Goal: Task Accomplishment & Management: Use online tool/utility

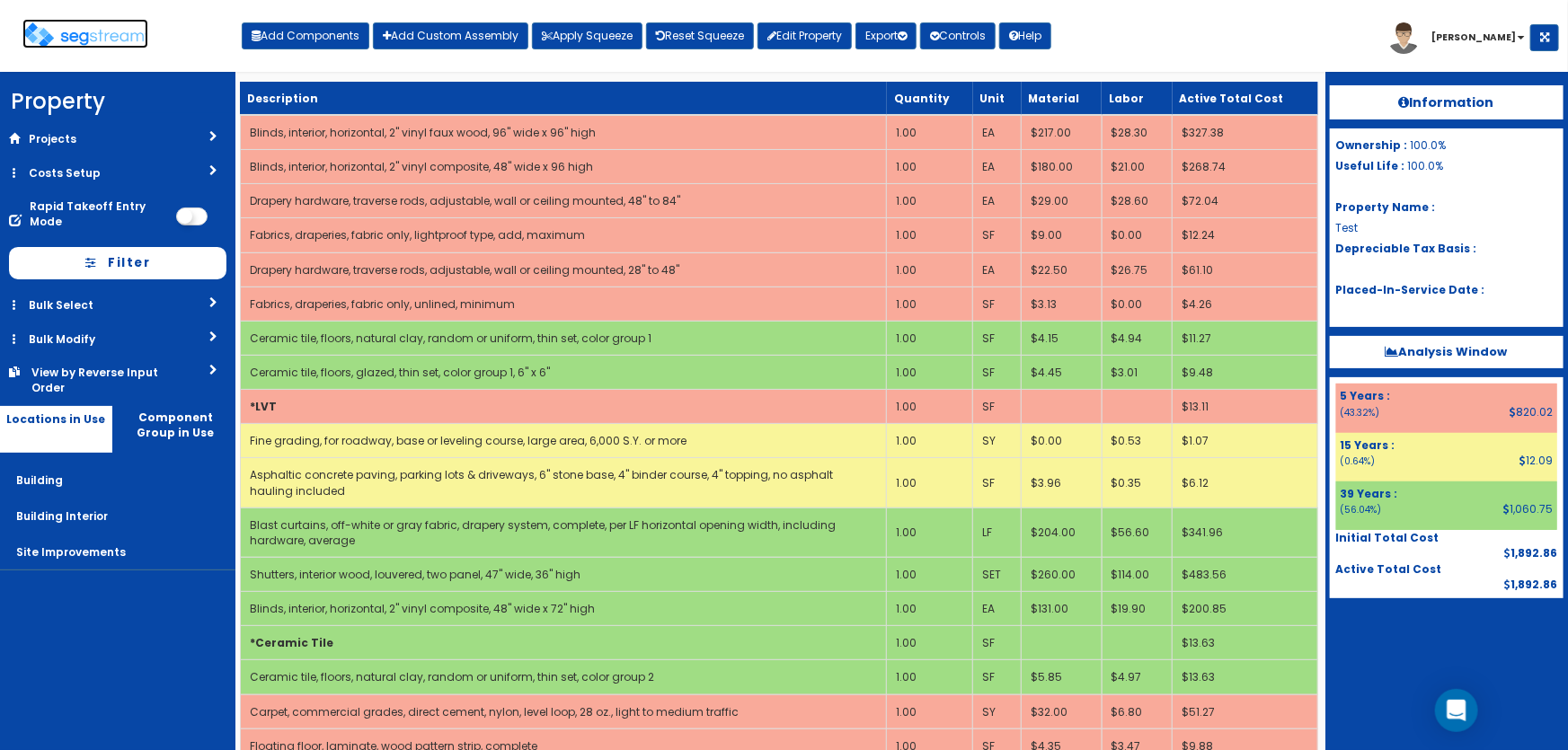
click at [81, 34] on img at bounding box center [85, 35] width 126 height 26
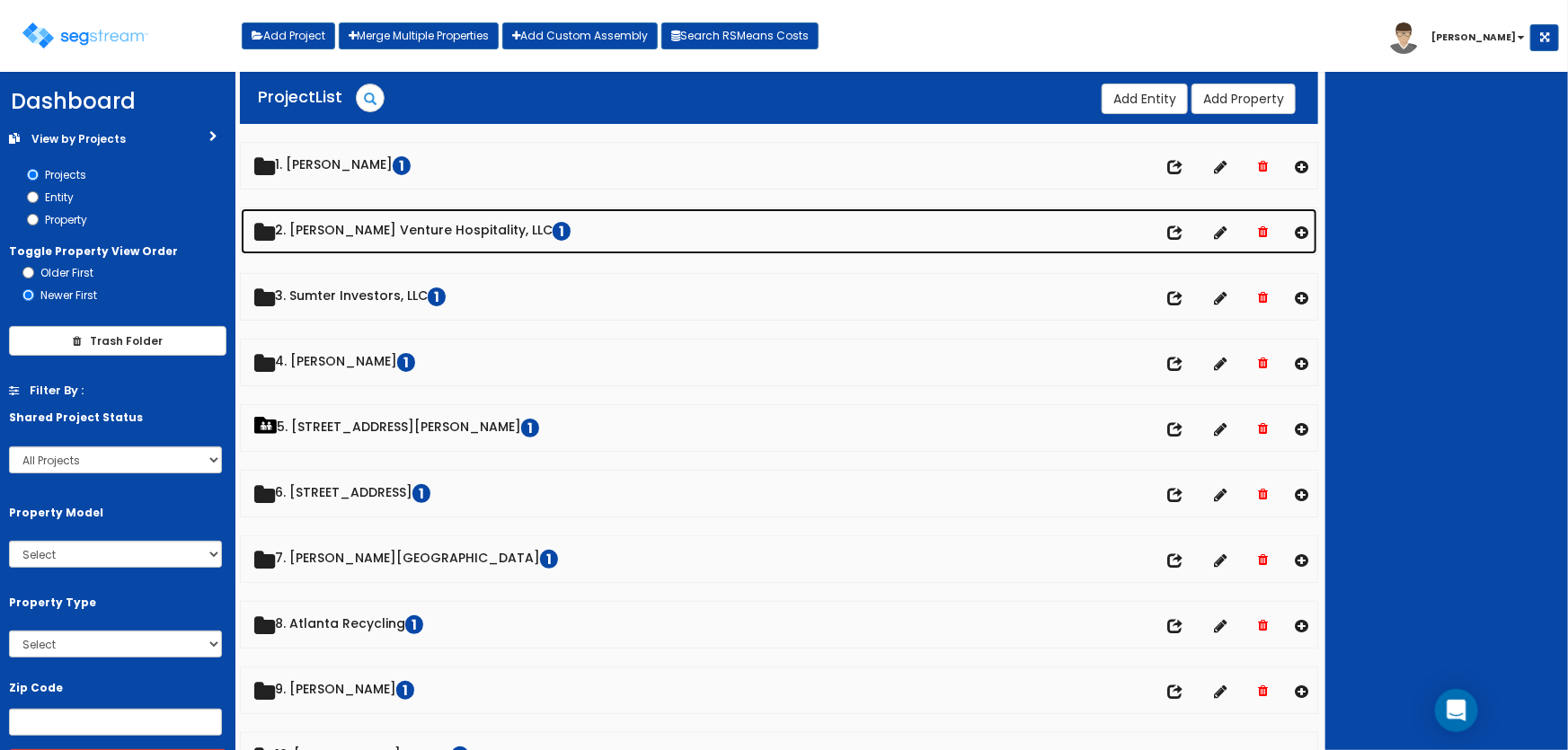
click at [362, 238] on link "2. [PERSON_NAME] Venture Hospitality, LLC 1" at bounding box center [779, 232] width 1078 height 46
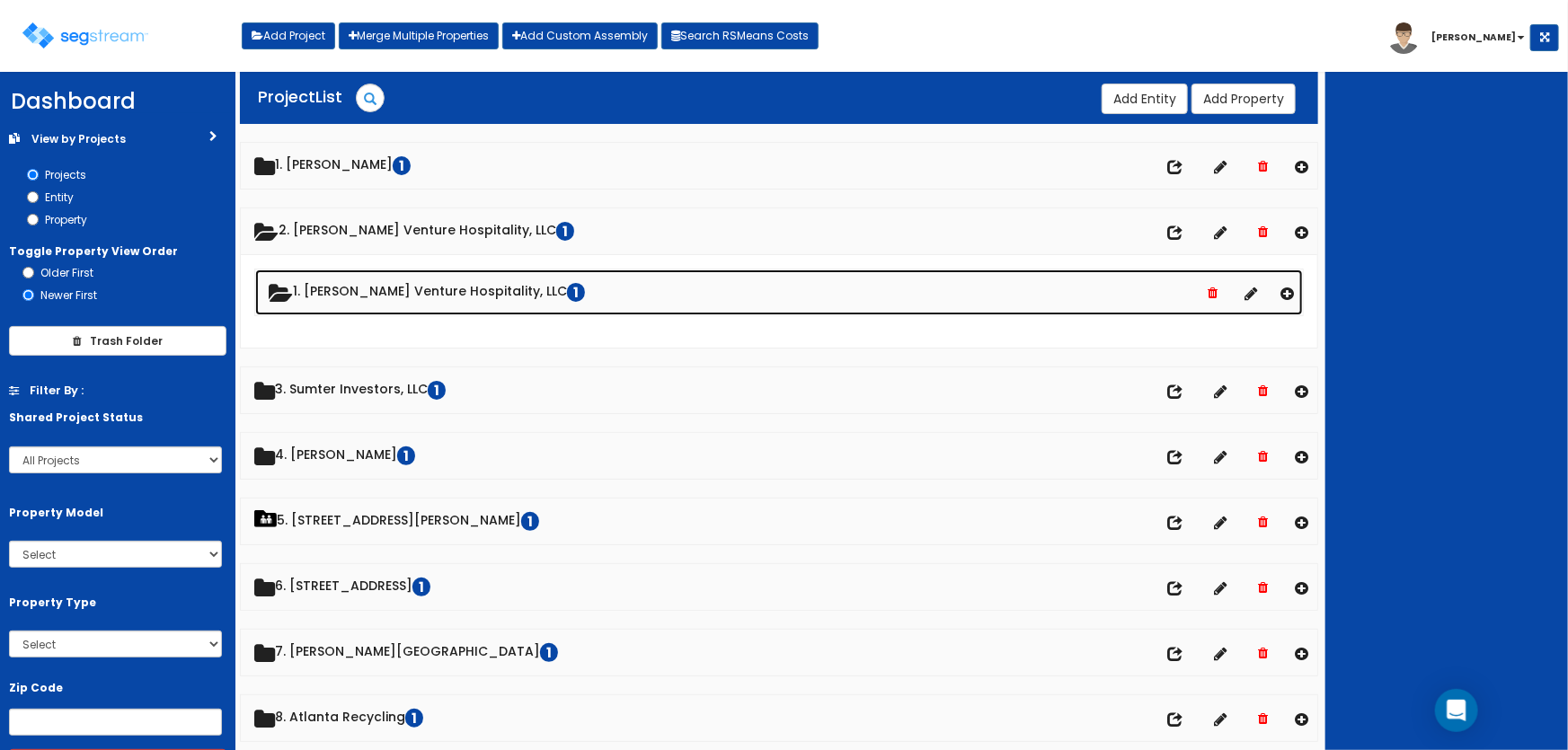
click at [366, 295] on link "1. [PERSON_NAME] Venture Hospitality, LLC 1" at bounding box center [779, 292] width 1049 height 46
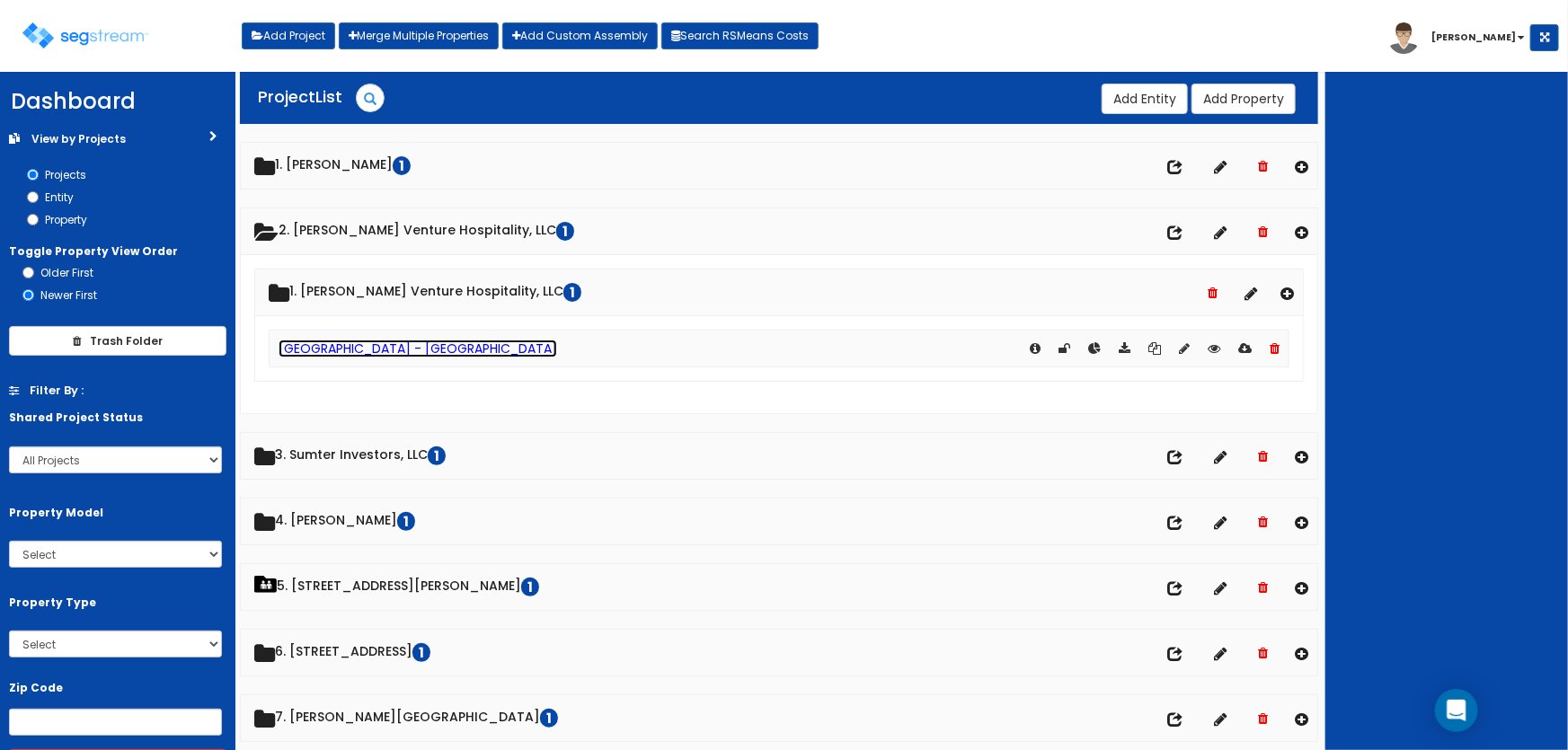
click at [364, 346] on link "[GEOGRAPHIC_DATA] - [GEOGRAPHIC_DATA]" at bounding box center [418, 348] width 279 height 18
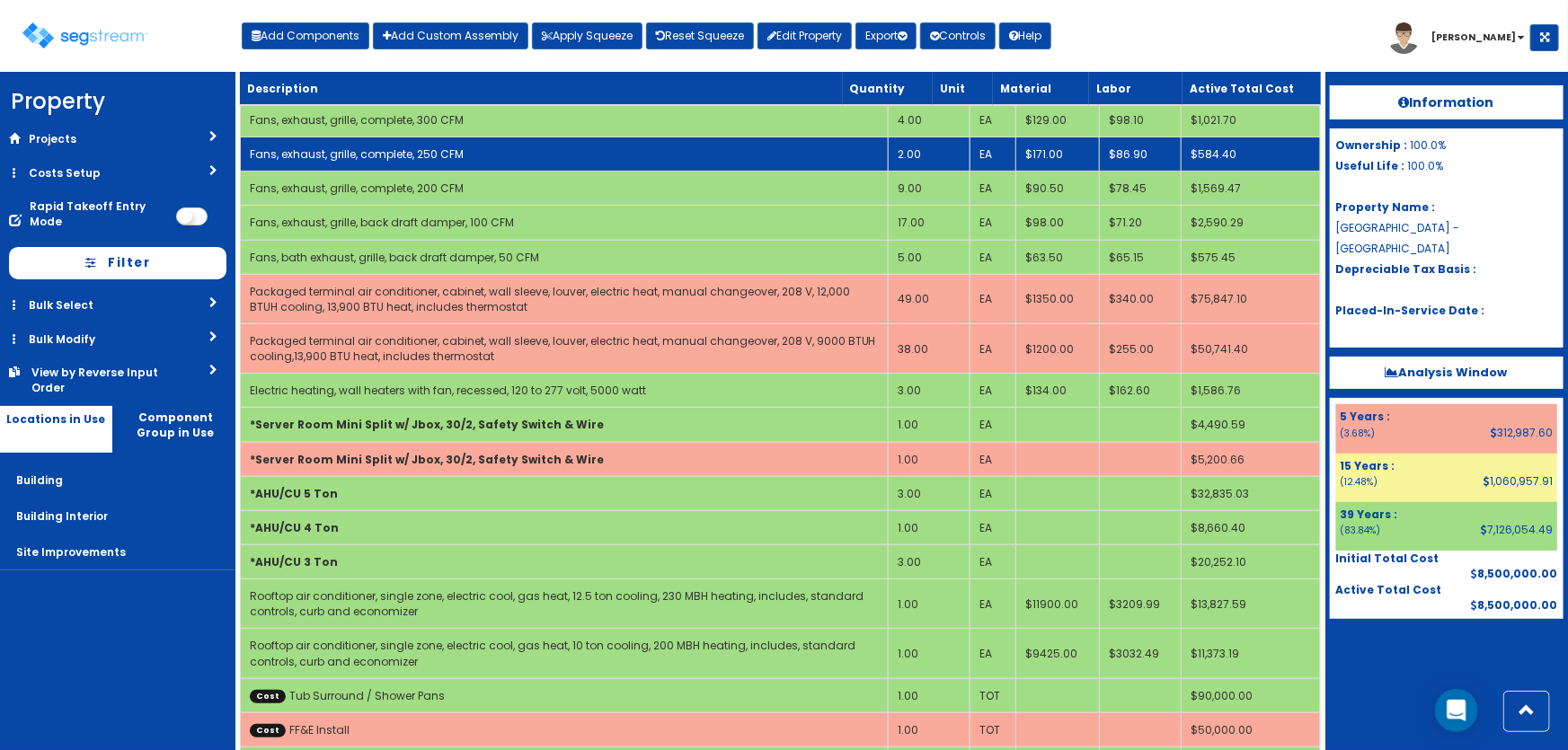
scroll to position [326, 0]
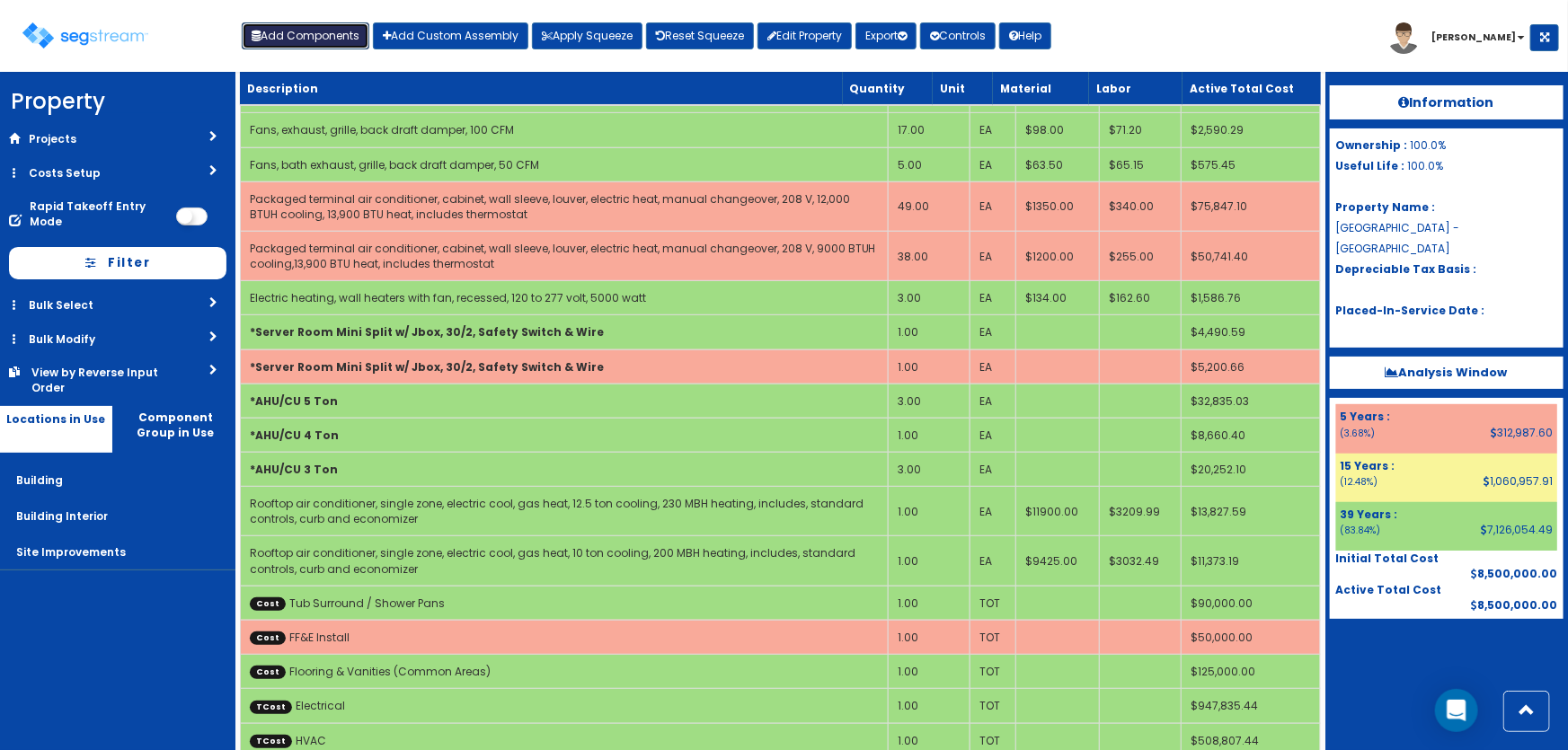
click at [324, 38] on button "Add Components" at bounding box center [305, 36] width 128 height 27
select select "12000000"
select select "5Y"
select select "default"
select select "7"
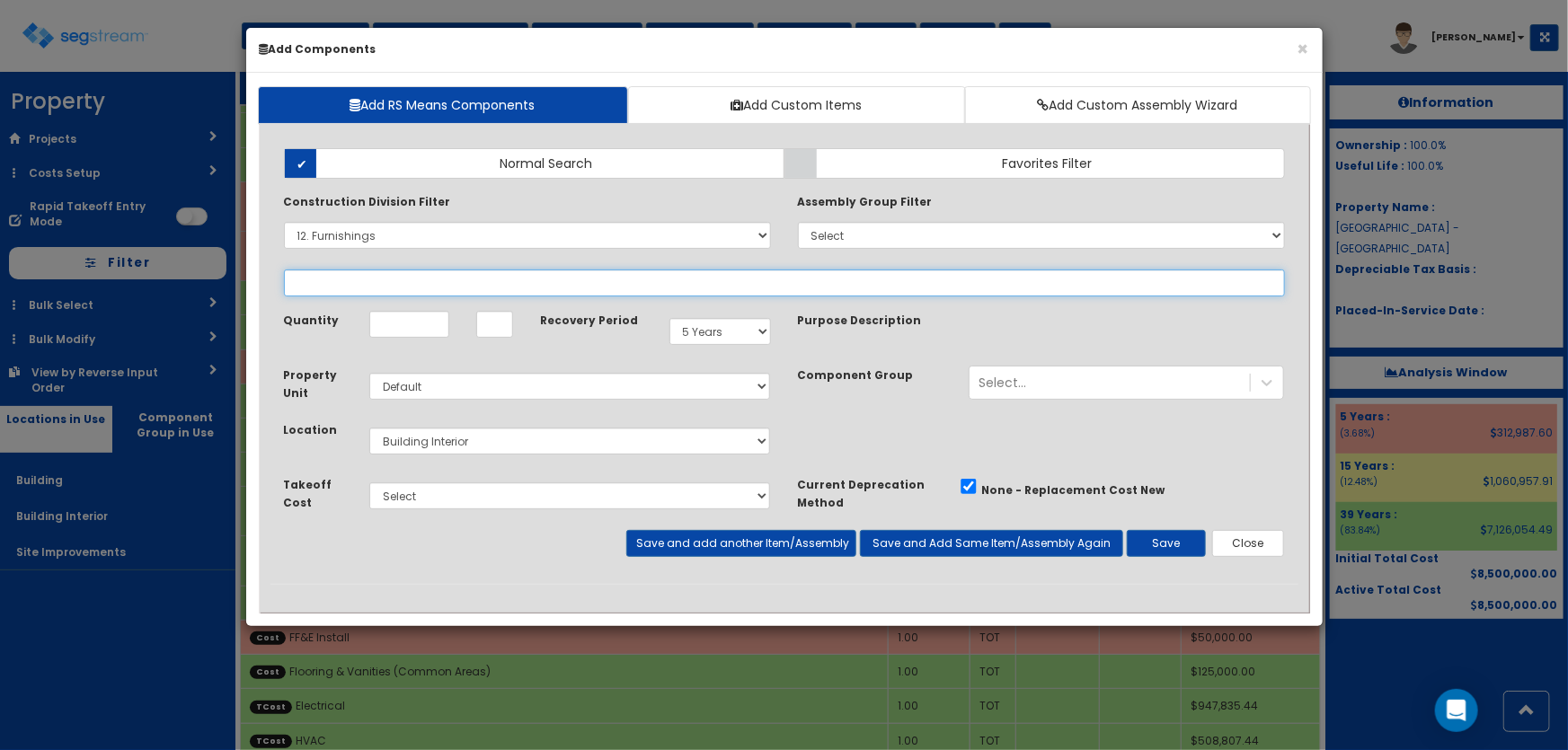
select select
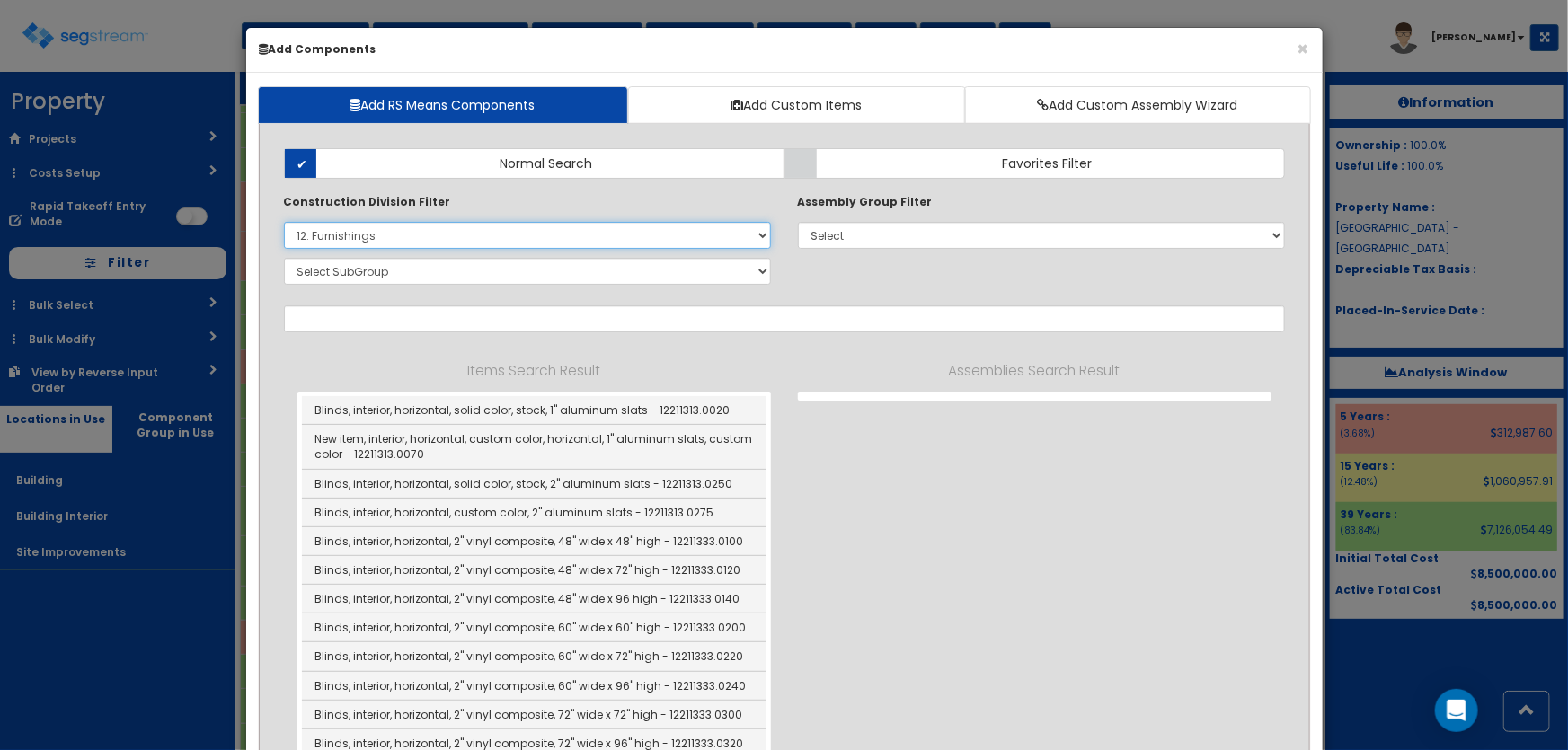
click at [383, 232] on select "Select 0. Custom Item 1. General Requirements 2. Existing Conditions 3. Concret…" at bounding box center [527, 236] width 487 height 27
select select
click at [284, 222] on select "Select 0. Custom Item 1. General Requirements 2. Existing Conditions 3. Concret…" at bounding box center [527, 236] width 487 height 27
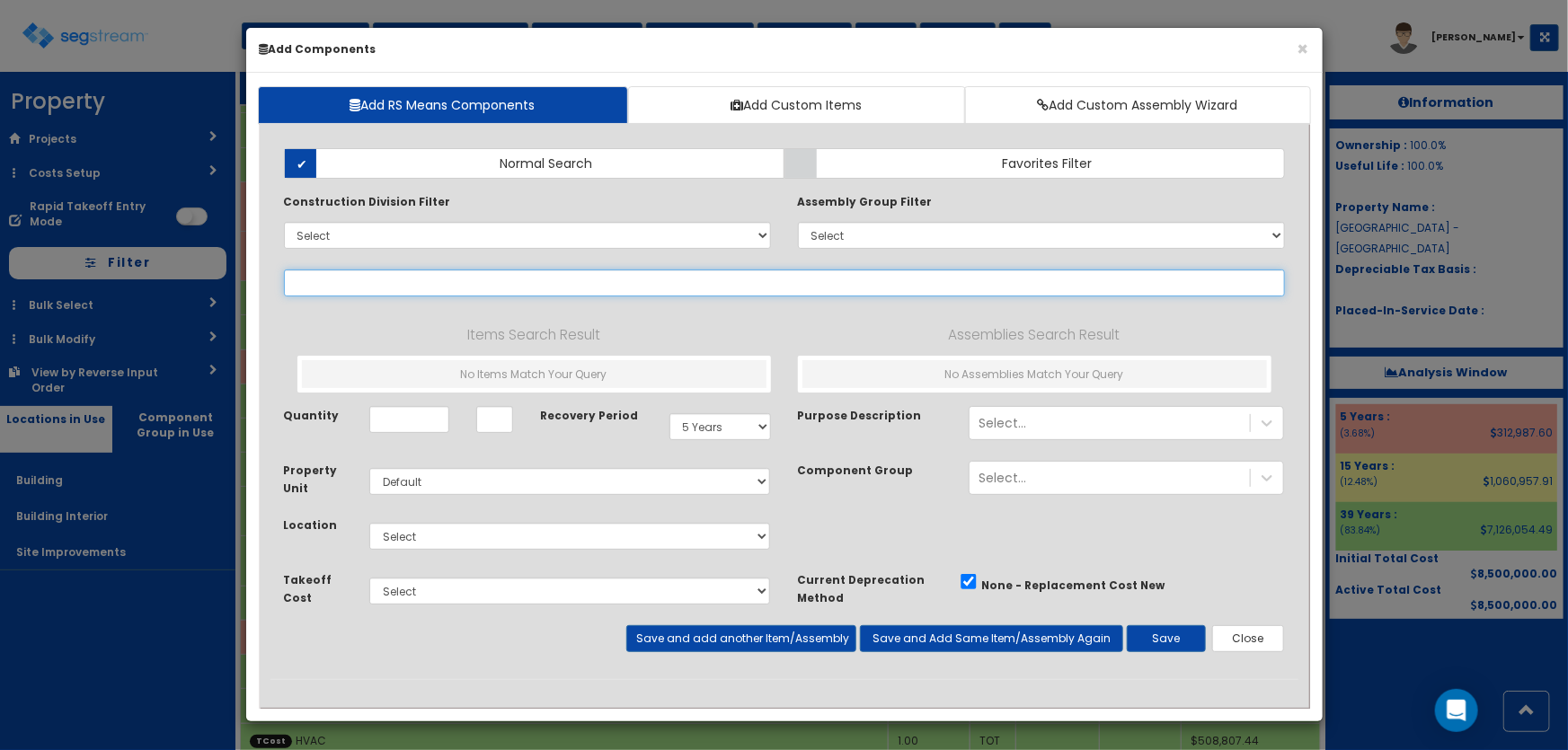
click at [380, 284] on input "text" at bounding box center [784, 283] width 1001 height 27
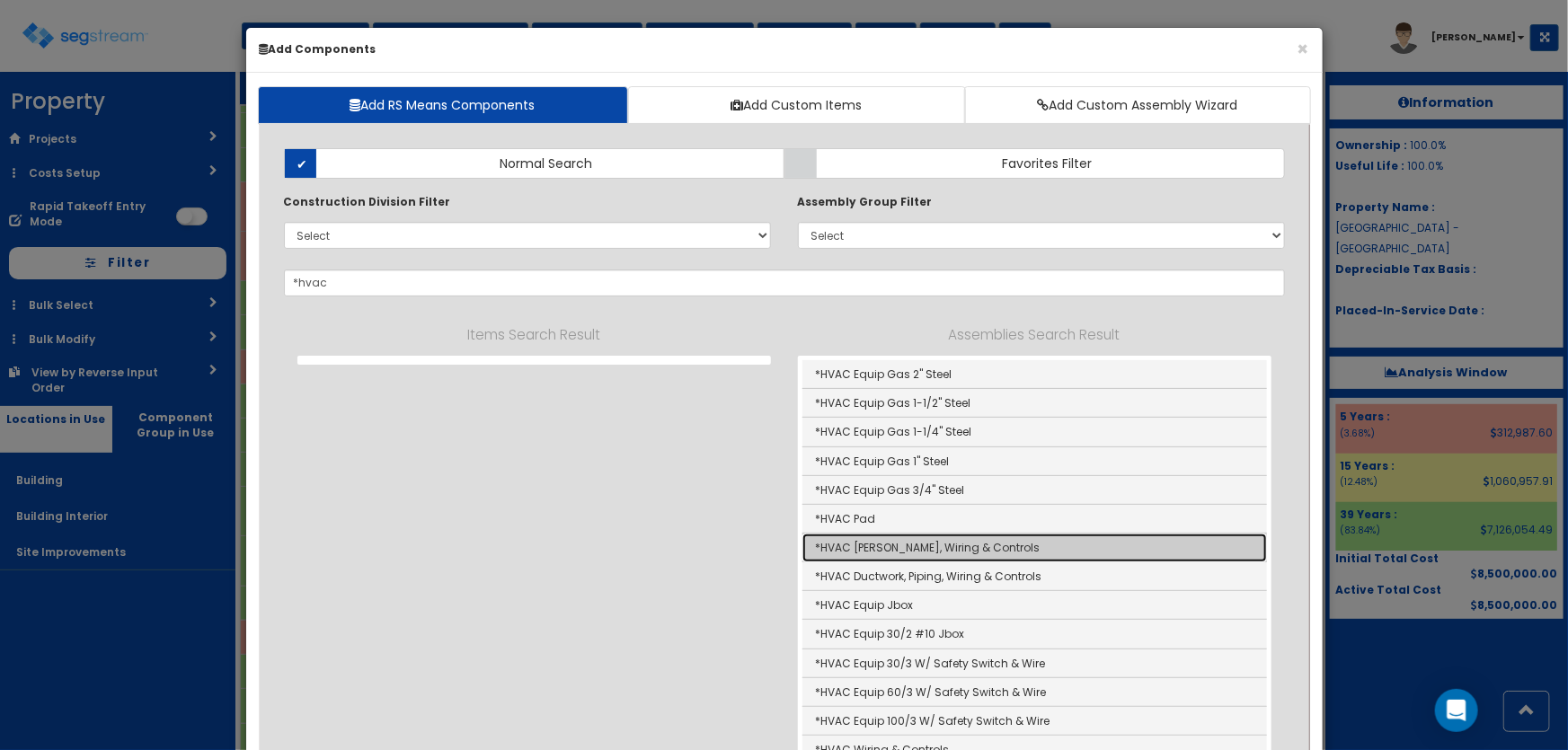
click at [953, 539] on link "*HVAC Ductwork, Wiring & Controls" at bounding box center [1034, 548] width 464 height 29
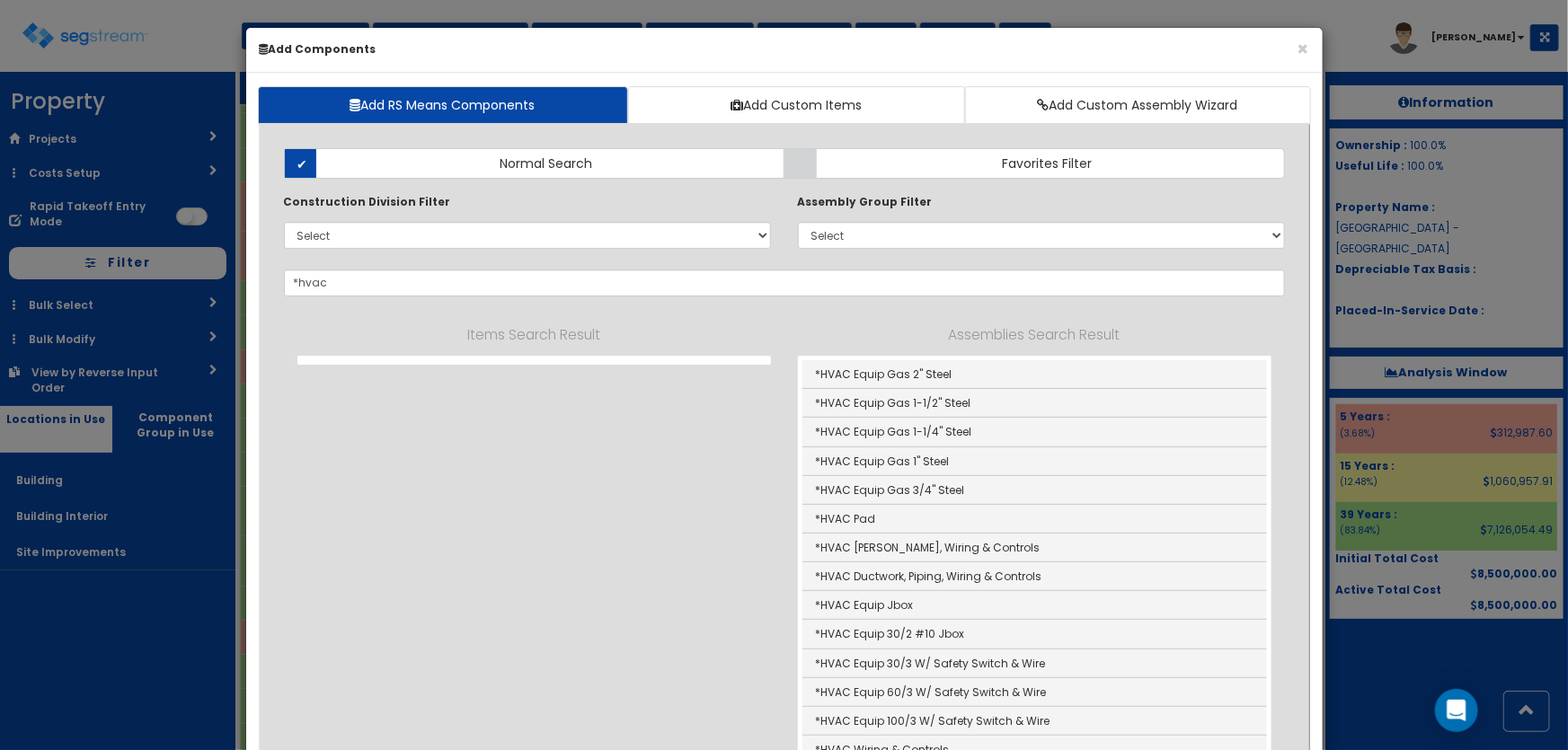
type input "*HVAC Ductwork, Wiring & Controls"
checkbox input "true"
type input "SF"
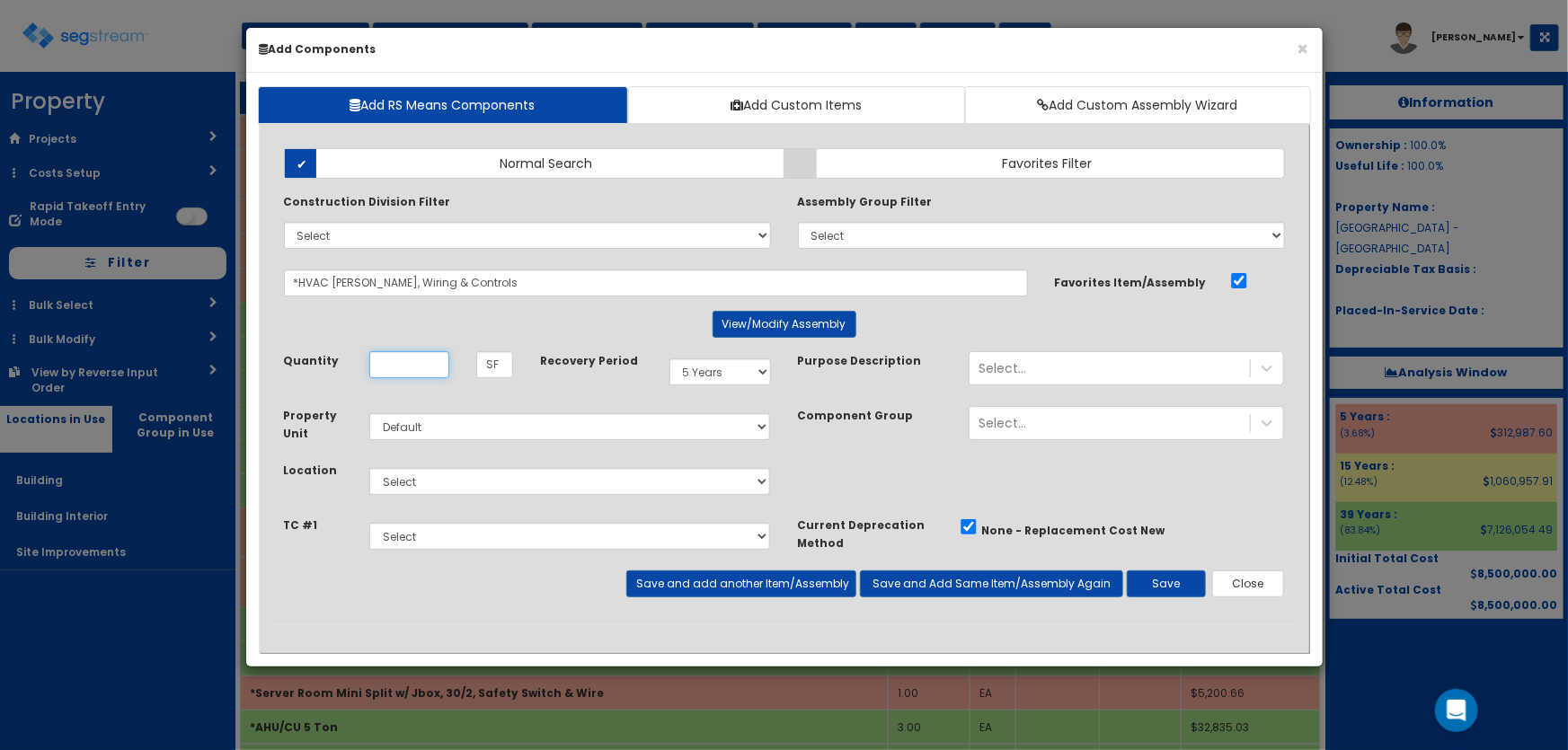
click at [433, 362] on input "Quantity" at bounding box center [409, 364] width 80 height 27
type input "53,905"
drag, startPoint x: 703, startPoint y: 365, endPoint x: 704, endPoint y: 382, distance: 17.0
click at [703, 365] on select "Select 5 Years 7 Years 9 Years 10 Years 15 Years 15 Year QLI 15 Year QRP 15 Yea…" at bounding box center [720, 372] width 102 height 27
select select "39Y"
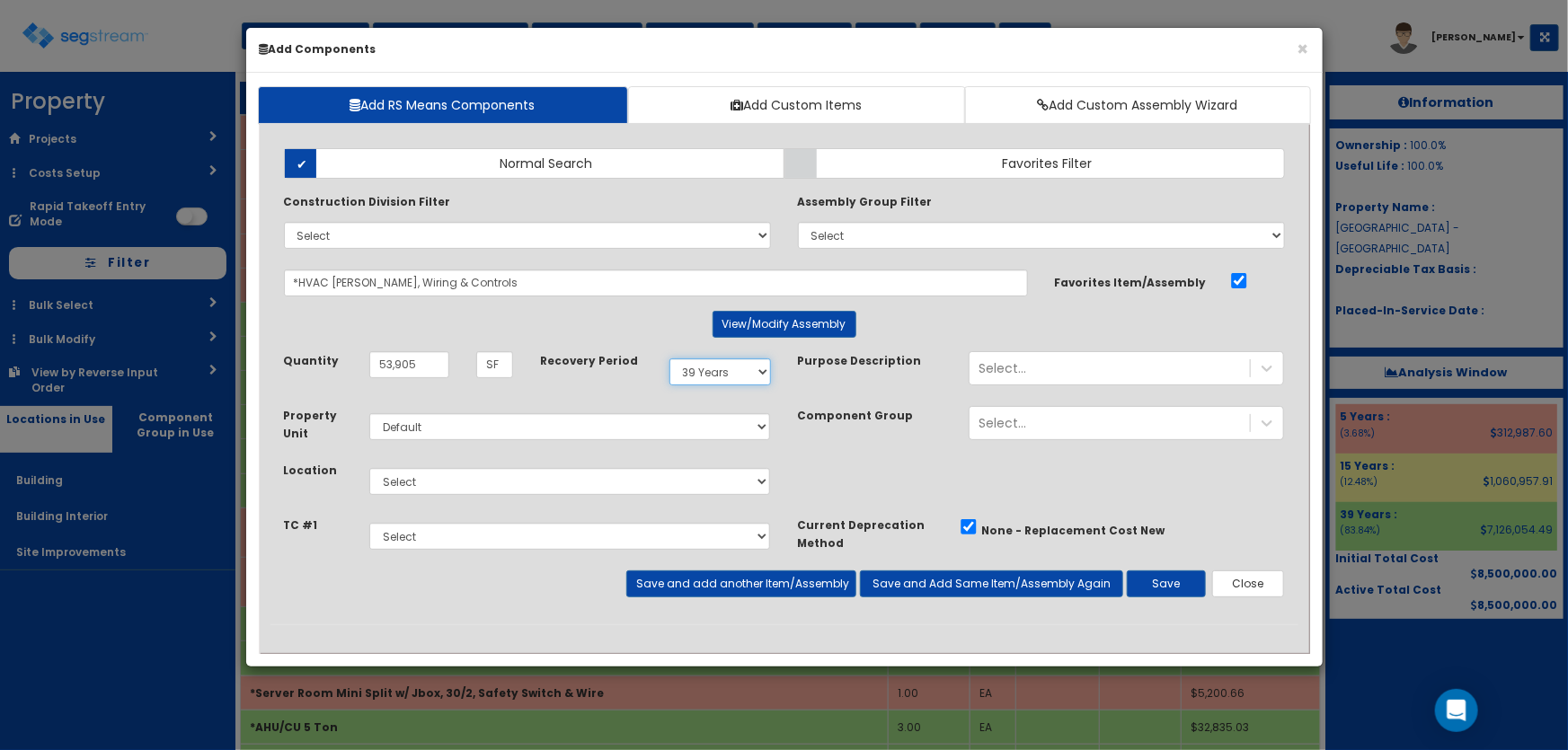
click at [669, 359] on select "Select 5 Years 7 Years 9 Years 10 Years 15 Years 15 Year QLI 15 Year QRP 15 Yea…" at bounding box center [720, 372] width 102 height 27
click at [427, 487] on select "Select Building Building Interior Site Improvements Add Additional Location" at bounding box center [570, 482] width 402 height 27
select select "7"
click at [369, 468] on select "Select Building Building Interior Site Improvements Add Additional Location" at bounding box center [570, 482] width 402 height 27
click at [431, 533] on select "Select Site Work Doors, Frames & Hardware Public Area Millwork Wall Finishes Pl…" at bounding box center [570, 537] width 402 height 27
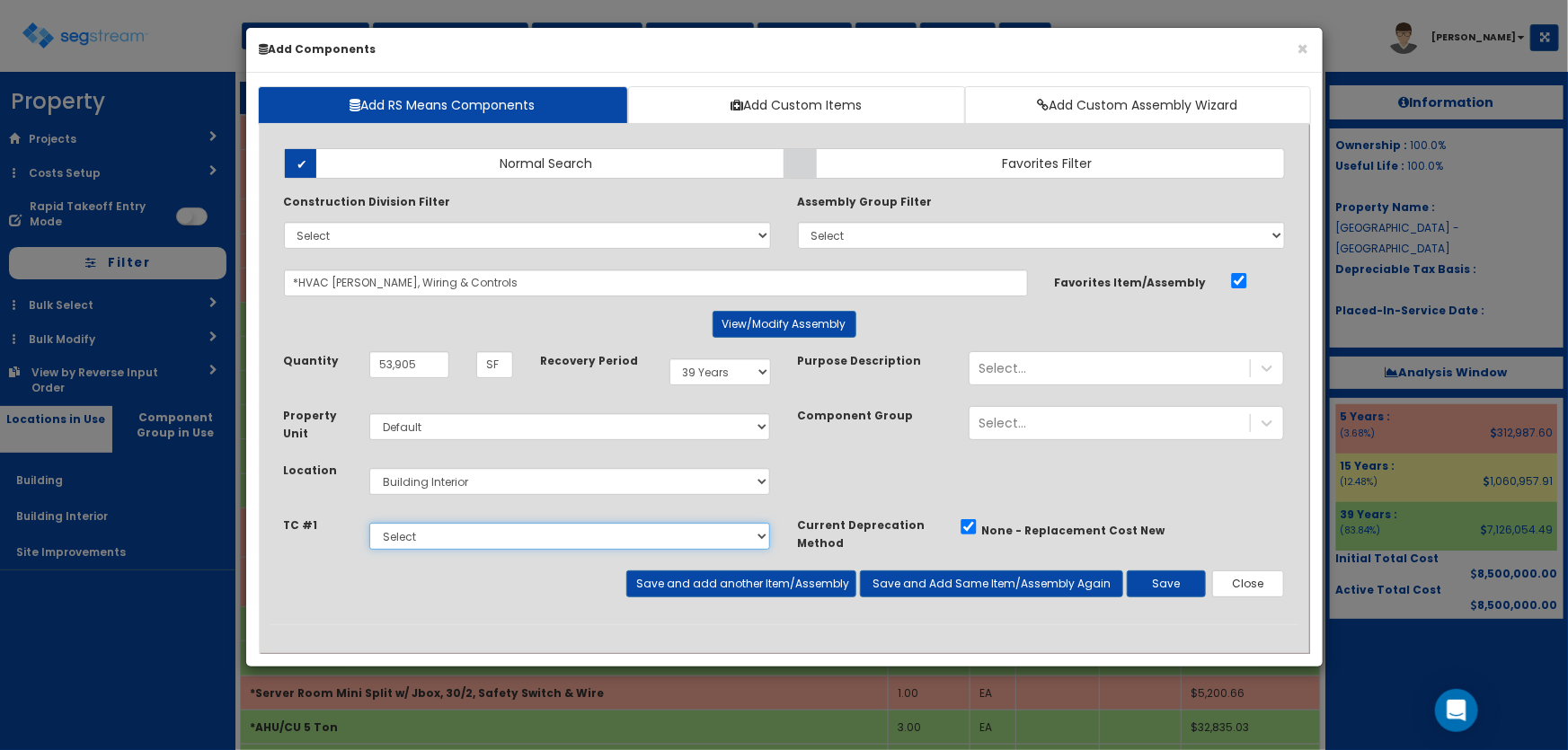
select select "5281464"
click at [369, 523] on select "Select Site Work Doors, Frames & Hardware Public Area Millwork Wall Finishes Pl…" at bounding box center [570, 537] width 402 height 27
click at [1159, 584] on button "Save" at bounding box center [1166, 584] width 79 height 27
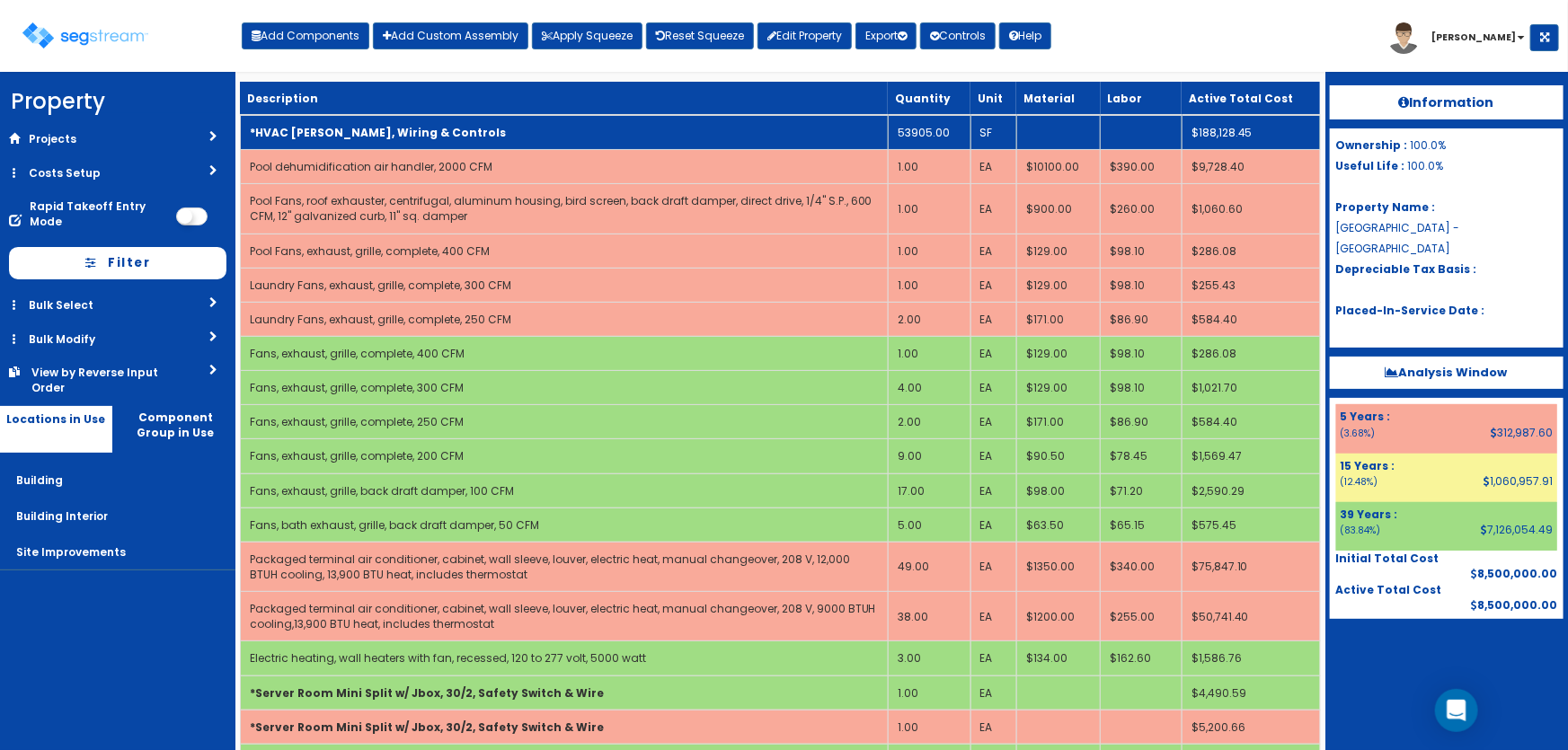
click at [479, 136] on td "*HVAC Ductwork, Wiring & Controls" at bounding box center [564, 133] width 648 height 35
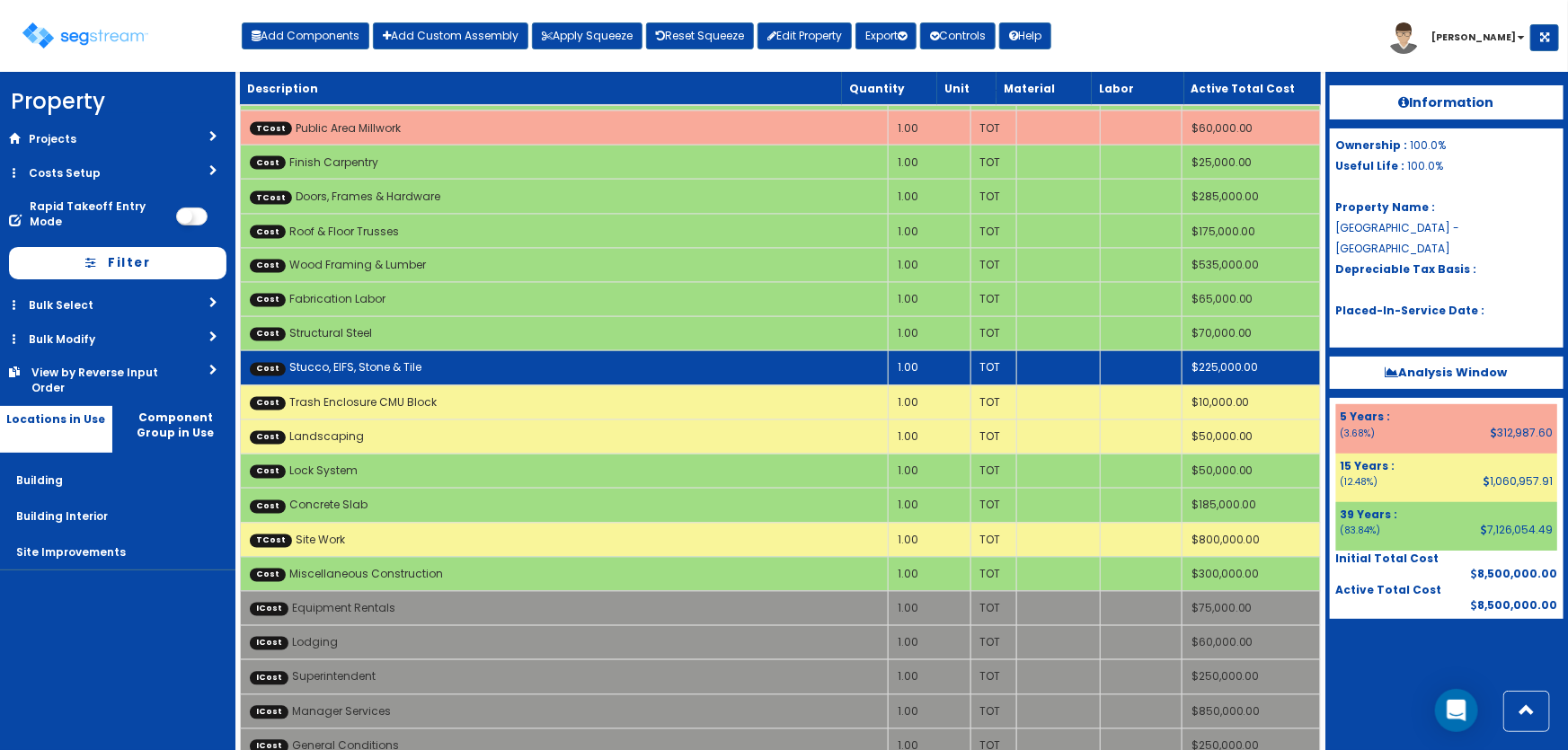
scroll to position [1580, 0]
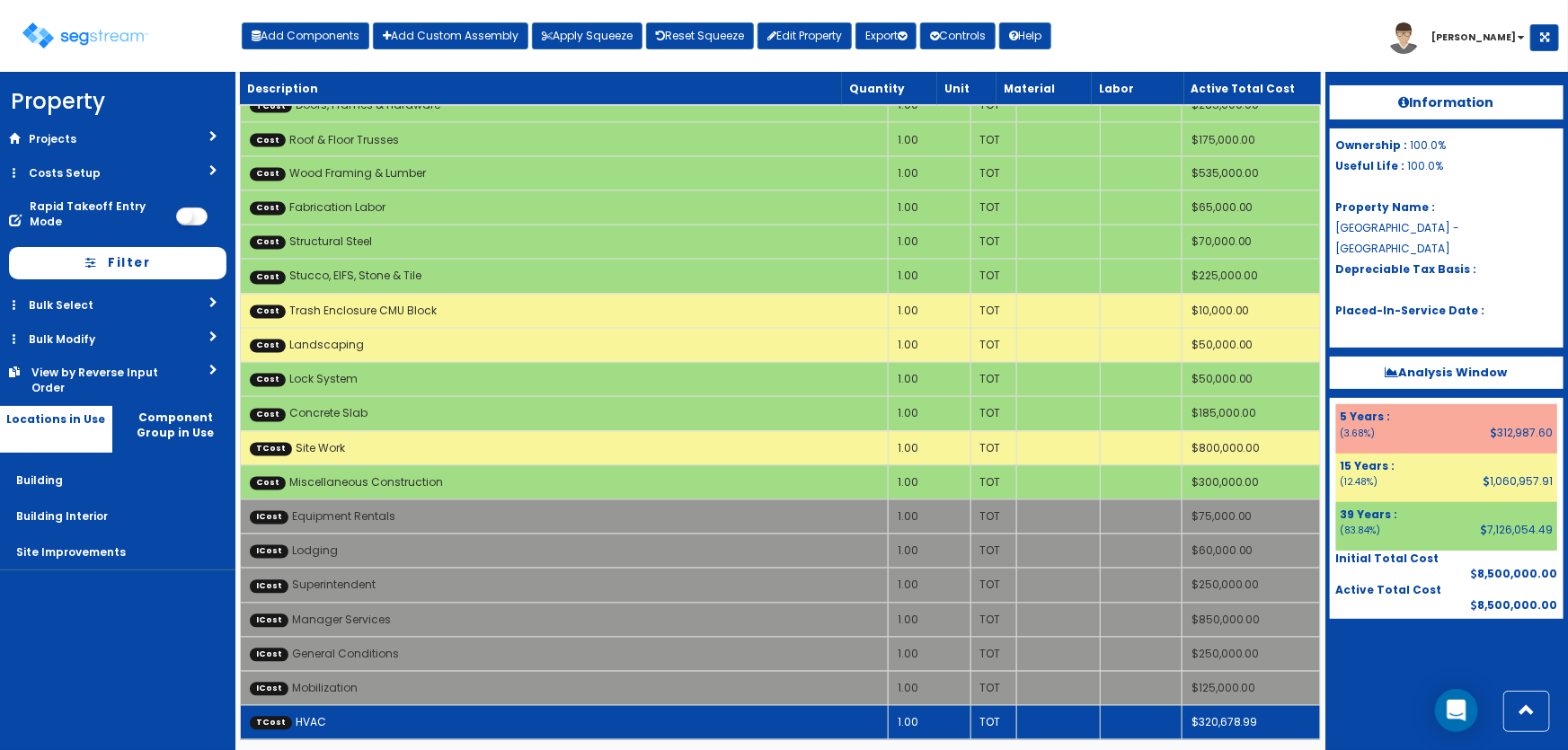
click at [430, 719] on td "TCost HVAC" at bounding box center [564, 724] width 648 height 35
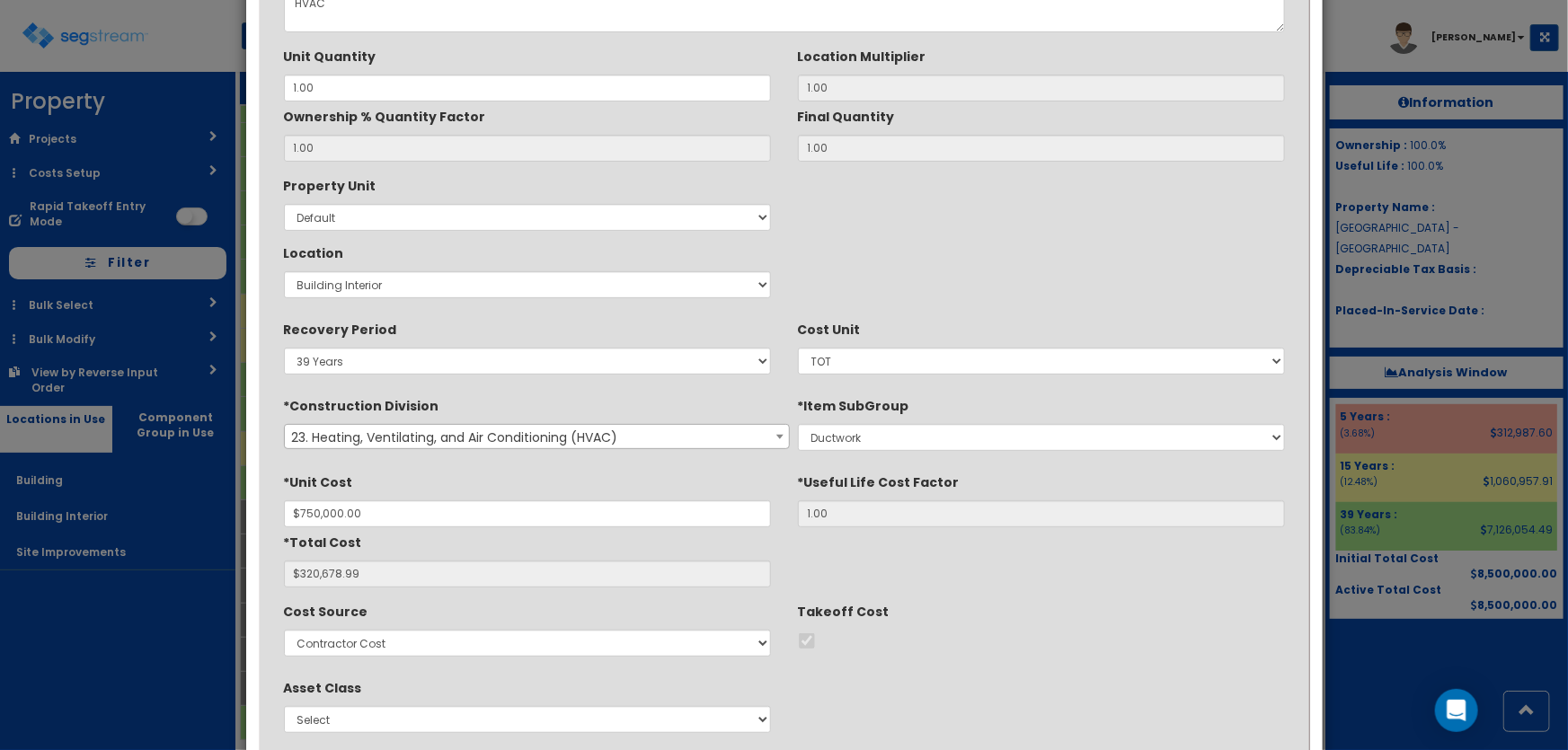
scroll to position [246, 0]
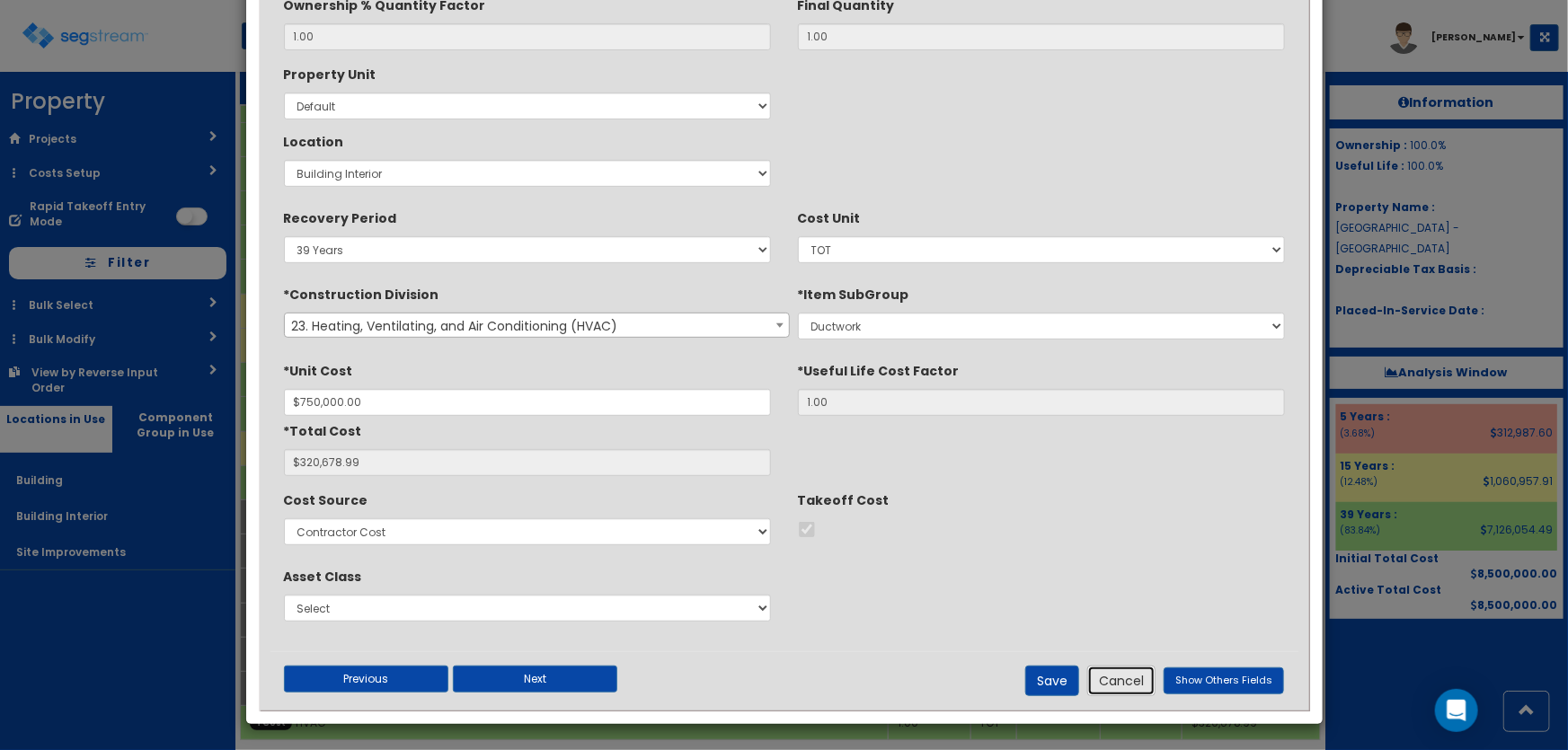
click at [1103, 679] on button "Cancel" at bounding box center [1121, 682] width 68 height 31
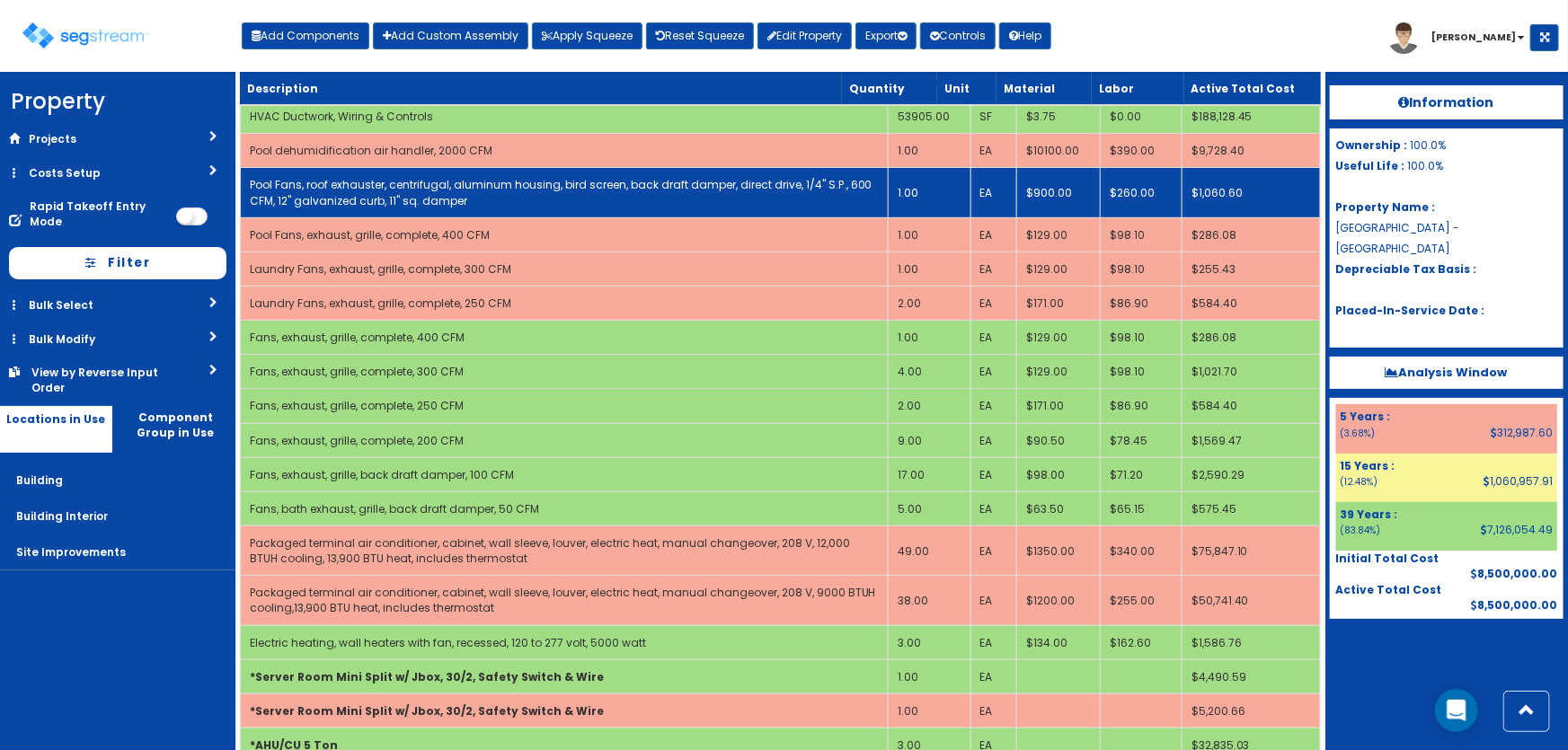
scroll to position [0, 0]
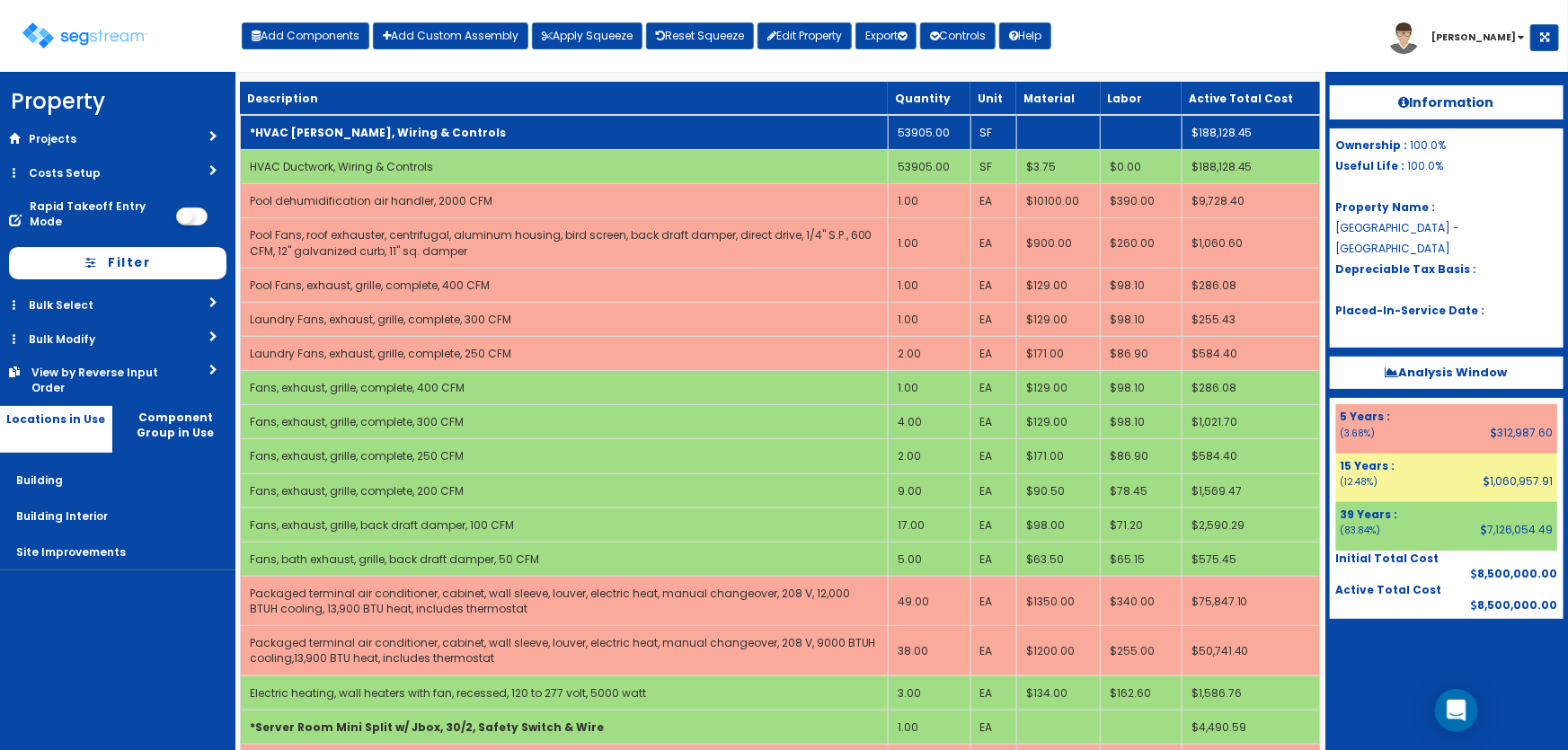
click at [432, 132] on b "*HVAC Ductwork, Wiring & Controls" at bounding box center [378, 133] width 256 height 15
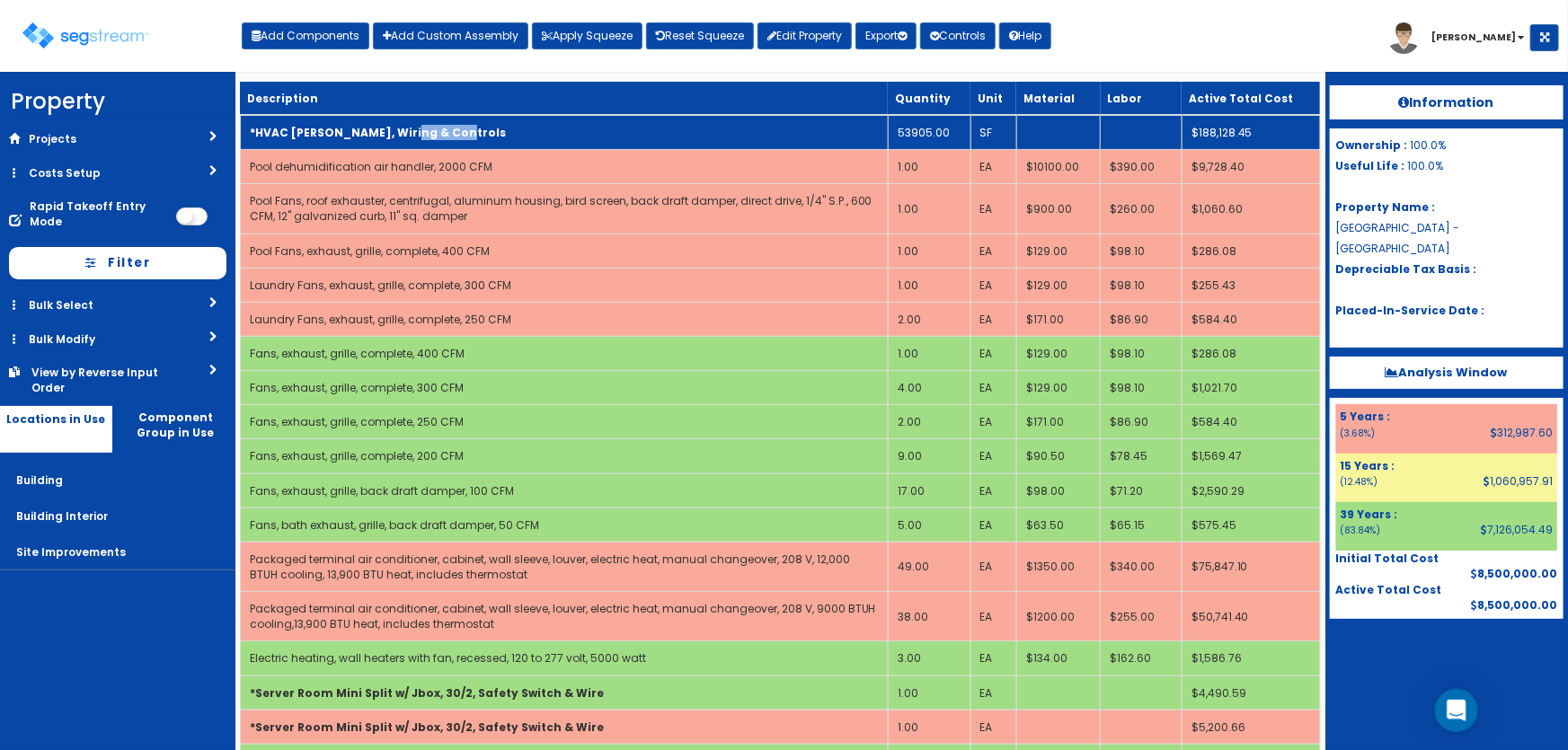
click at [432, 132] on b "*HVAC Ductwork, Wiring & Controls" at bounding box center [378, 133] width 256 height 15
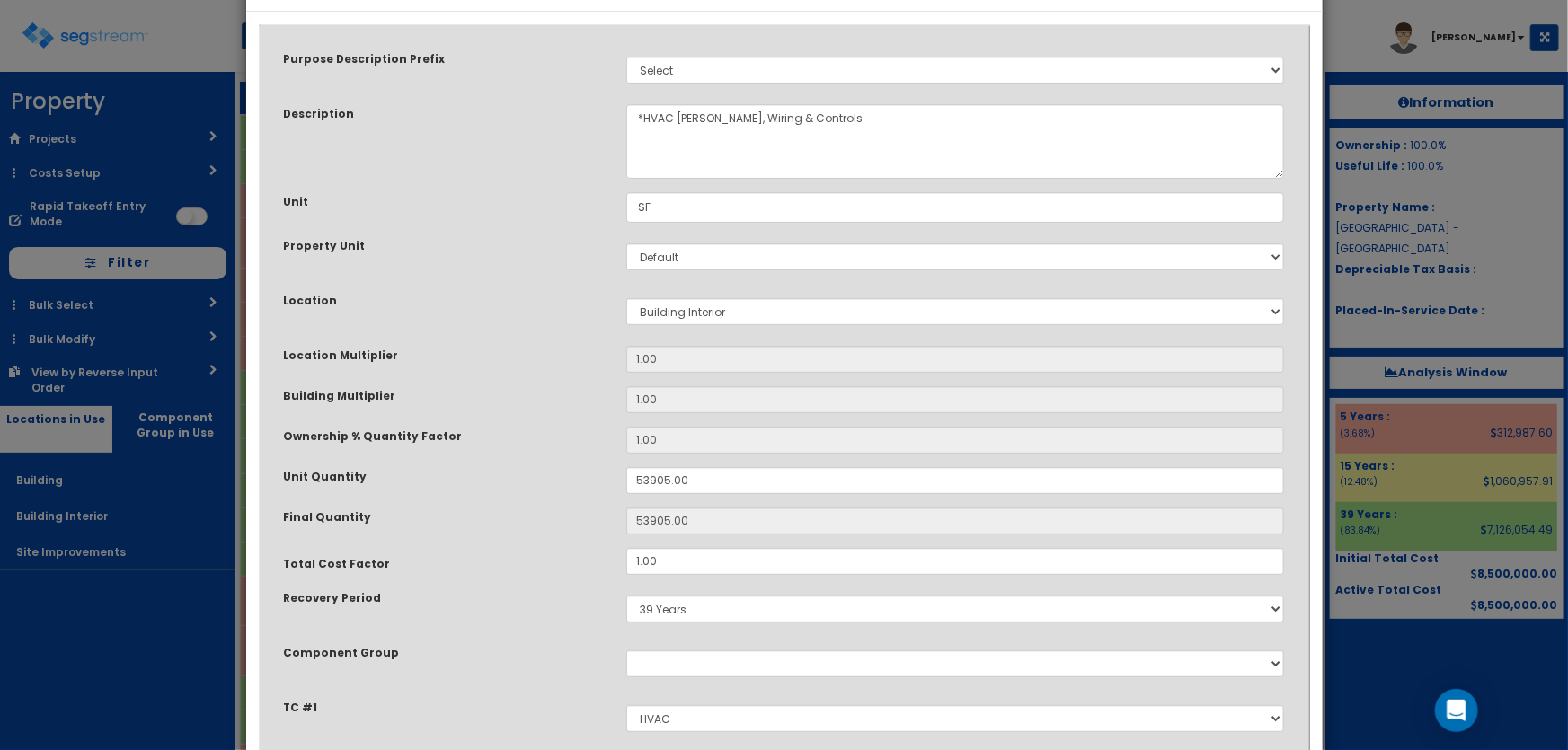
scroll to position [191, 0]
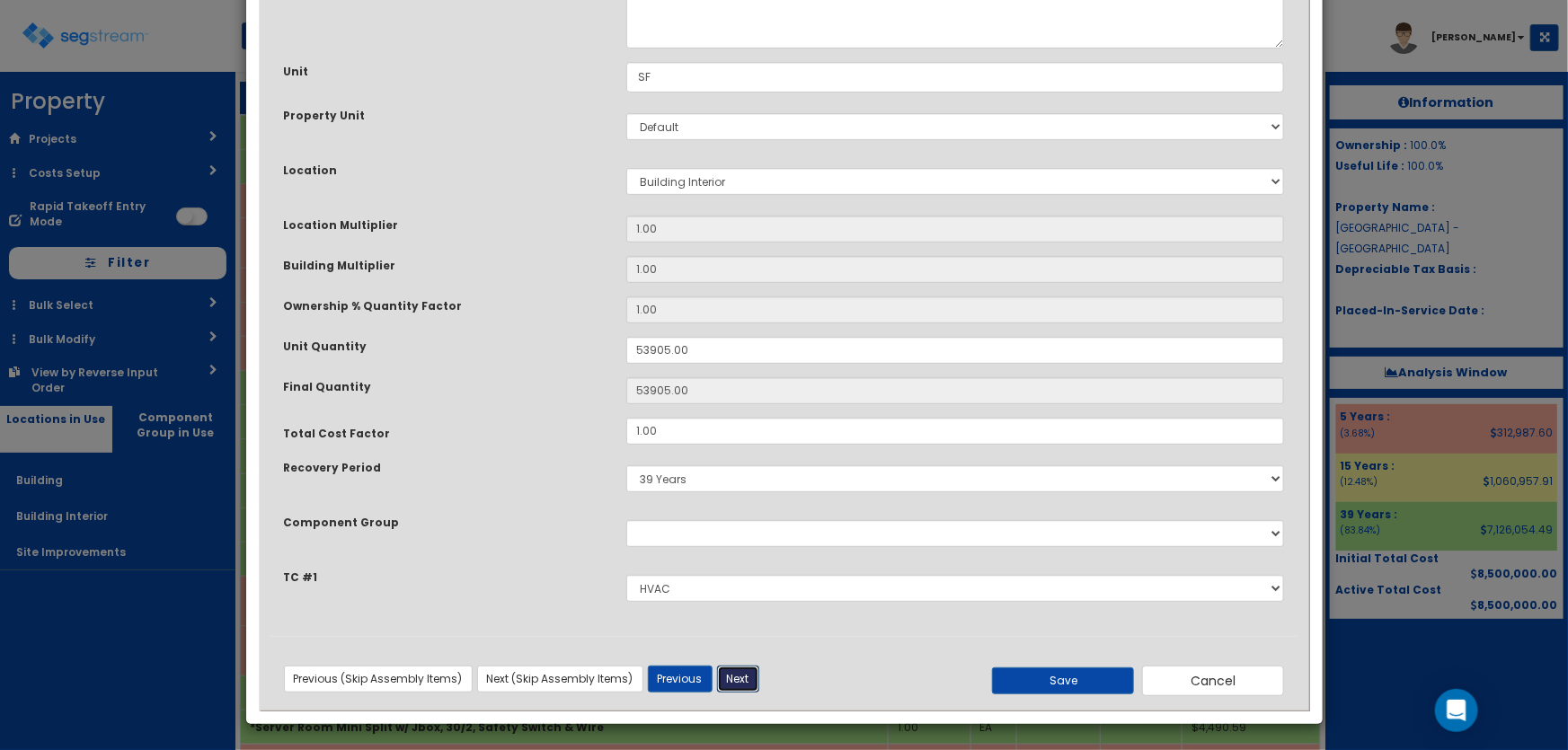
click at [743, 681] on button "Next" at bounding box center [738, 680] width 42 height 27
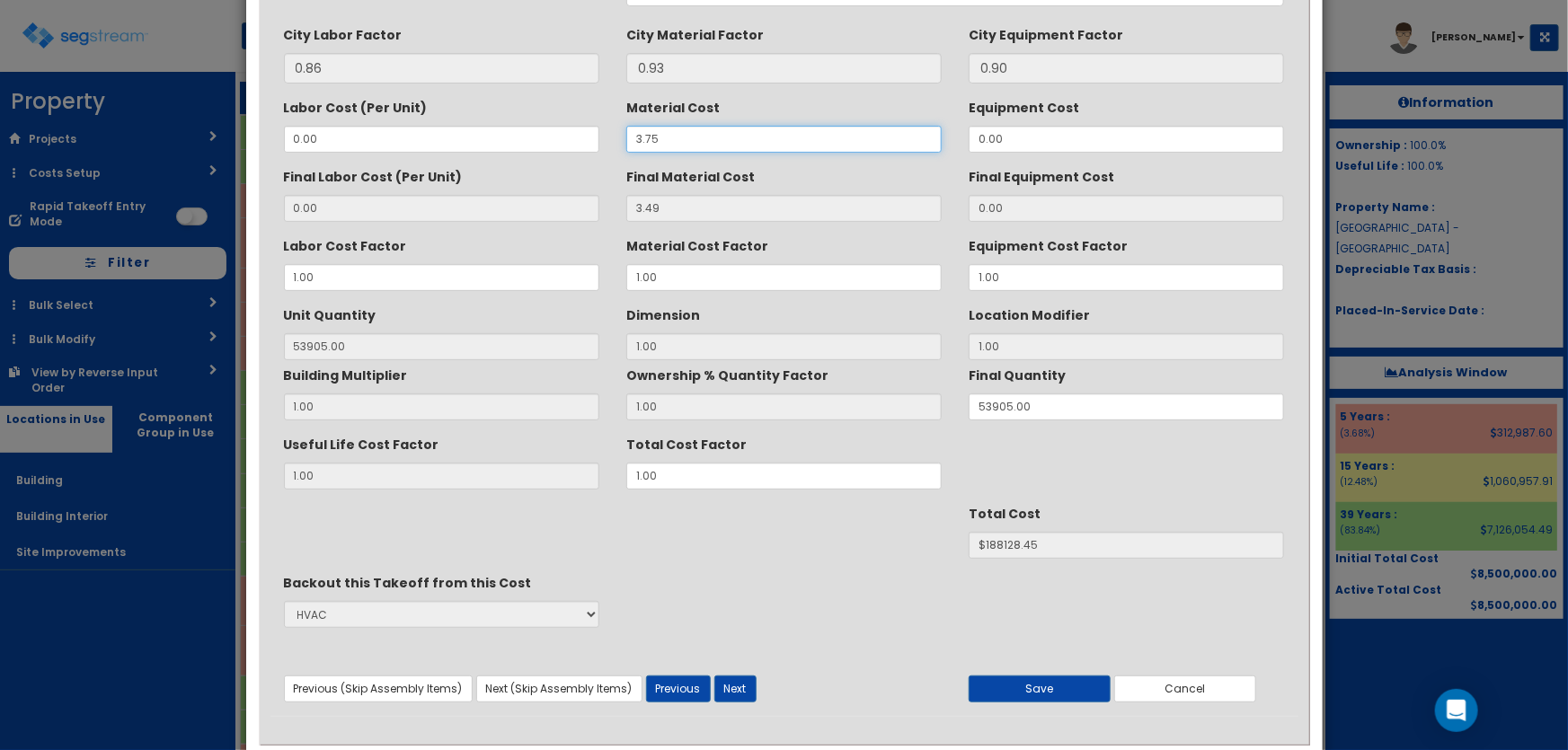
click at [639, 134] on input "3.75" at bounding box center [784, 139] width 315 height 27
type input "5.75"
type input "5.35"
type input "53905"
type input "$288391.75"
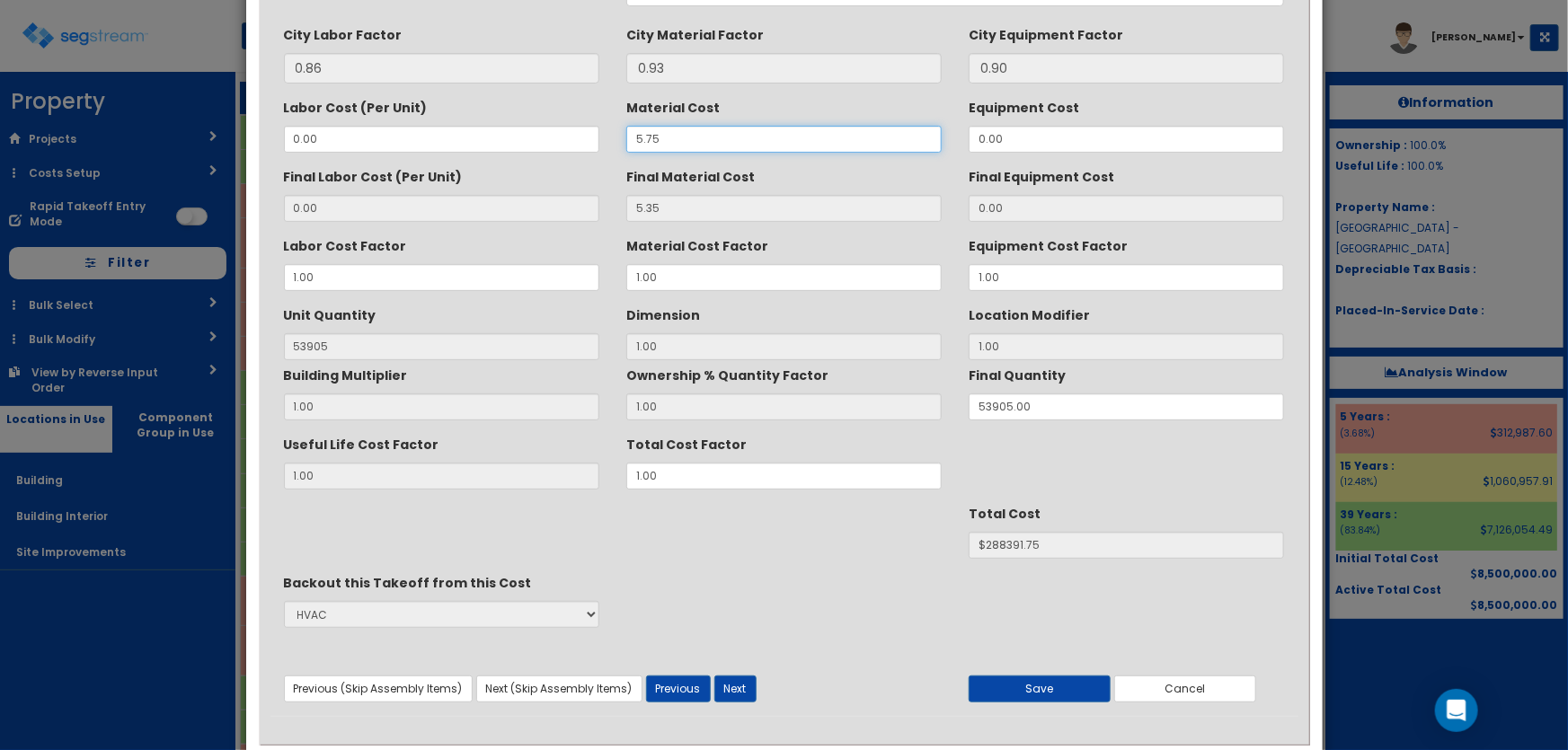
type input "5.75"
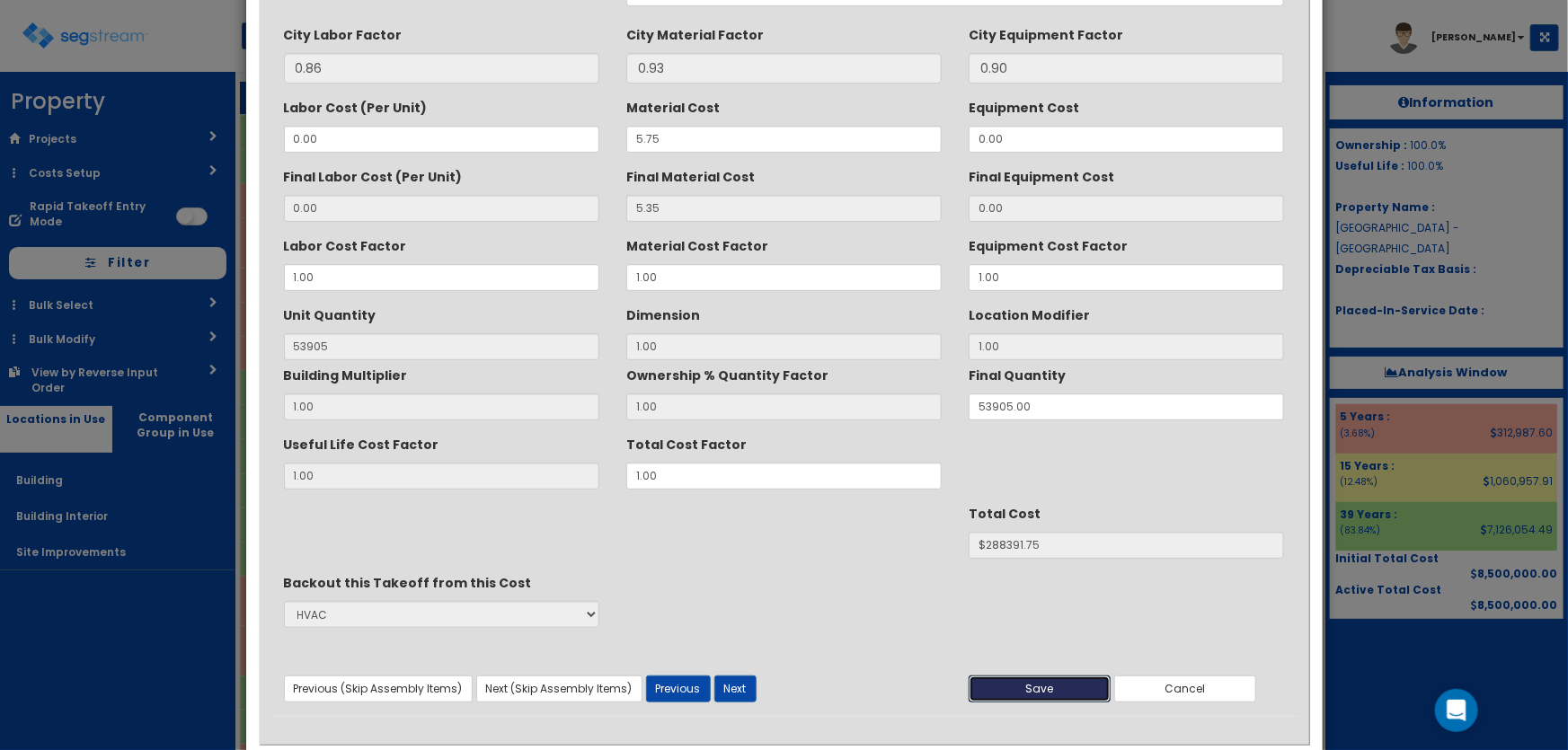
click at [1010, 691] on button "Save" at bounding box center [1040, 689] width 142 height 27
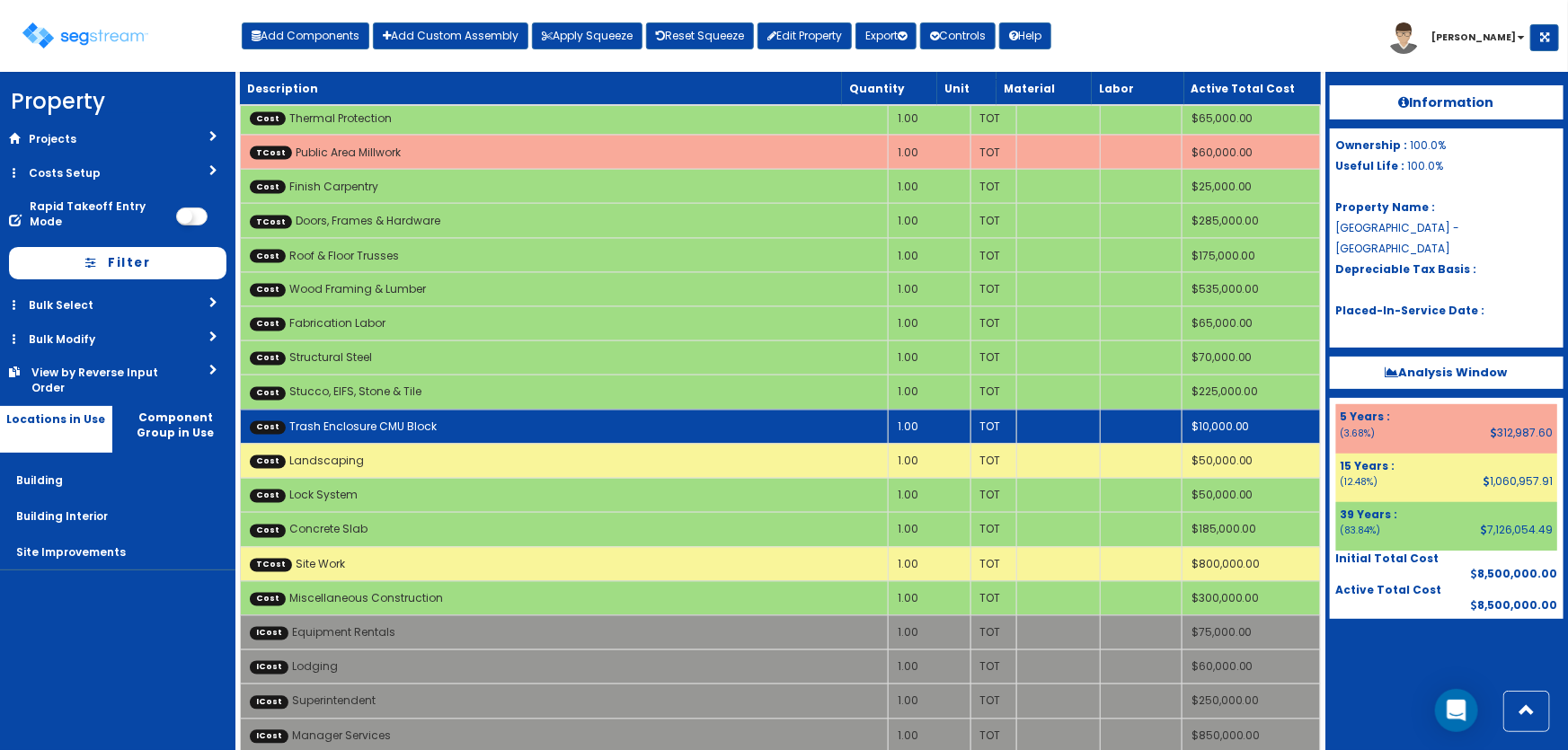
scroll to position [1580, 0]
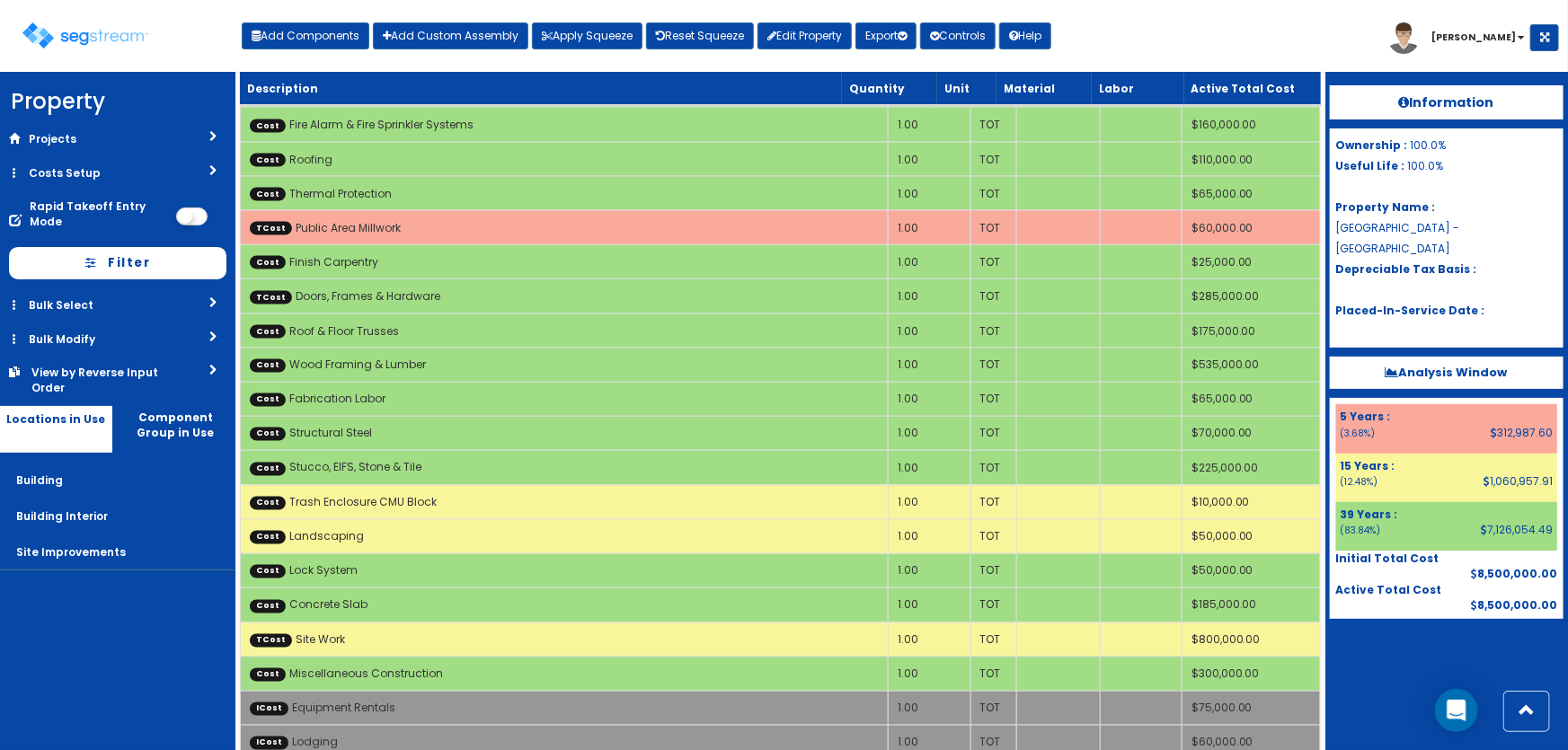
scroll to position [1382, 0]
